Goal: Task Accomplishment & Management: Complete application form

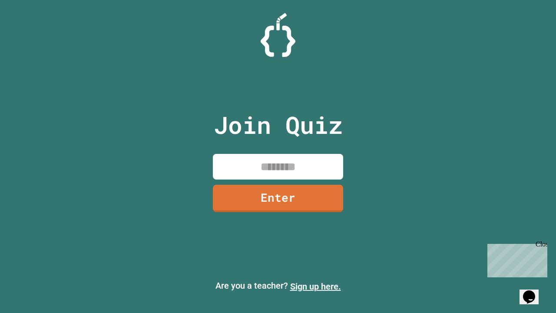
click at [315, 286] on link "Sign up here." at bounding box center [315, 286] width 51 height 10
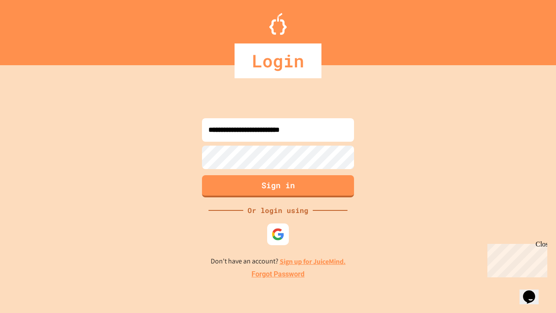
type input "**********"
